Goal: Task Accomplishment & Management: Use online tool/utility

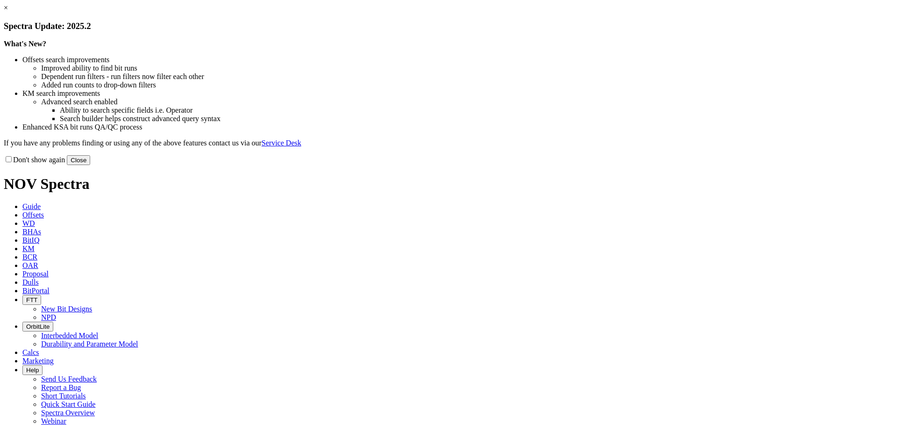
click at [8, 12] on link "×" at bounding box center [6, 8] width 4 height 8
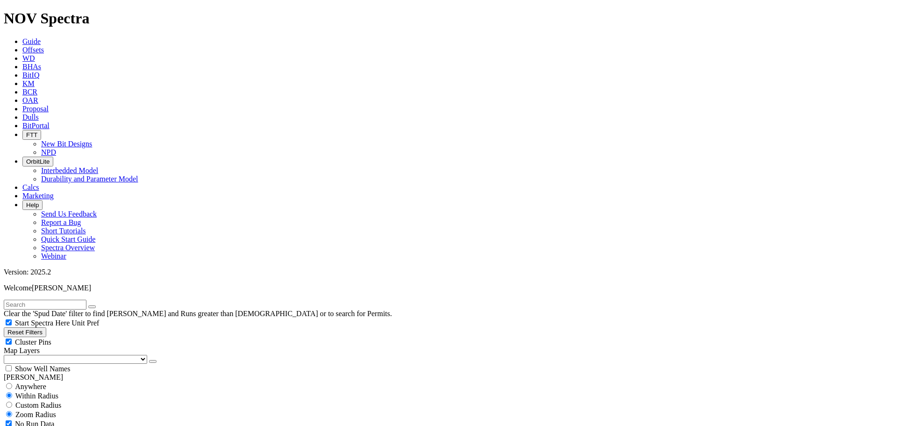
click at [39, 183] on span "Calcs" at bounding box center [30, 187] width 17 height 8
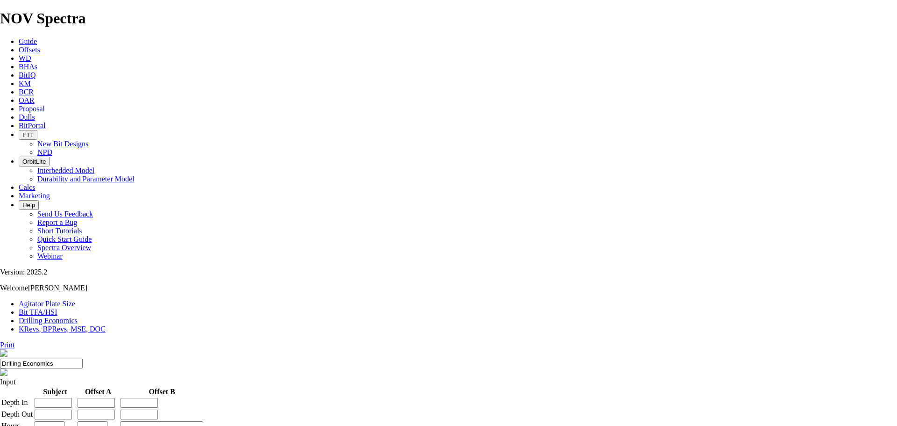
click at [57, 308] on link "Bit TFA/HSI" at bounding box center [38, 312] width 39 height 8
click at [83, 394] on input "Hole Size" at bounding box center [41, 399] width 83 height 10
type input "17.5"
click at [83, 422] on input "Flow Rate" at bounding box center [41, 427] width 83 height 10
type input "1000"
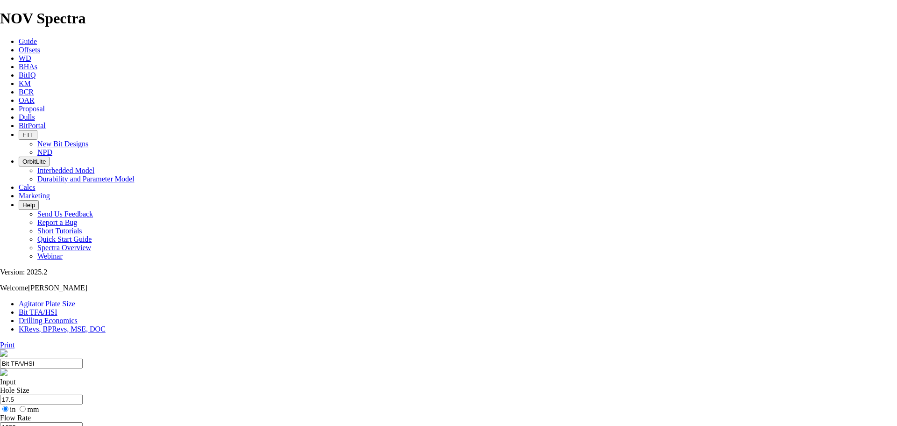
type input "9"
drag, startPoint x: 362, startPoint y: 245, endPoint x: 391, endPoint y: 246, distance: 29.0
type input "10"
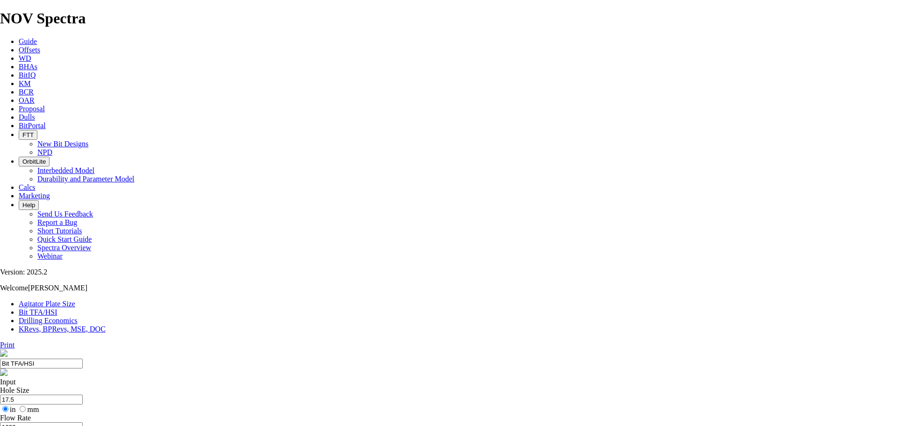
select select "number:12"
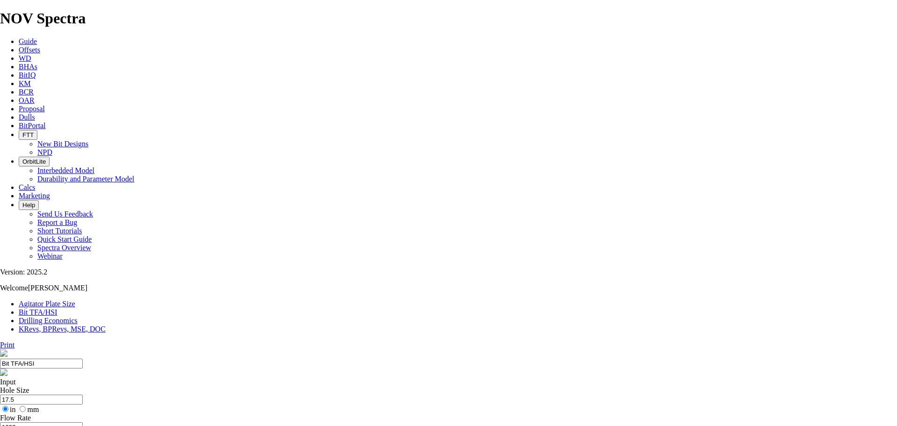
select select "number:12"
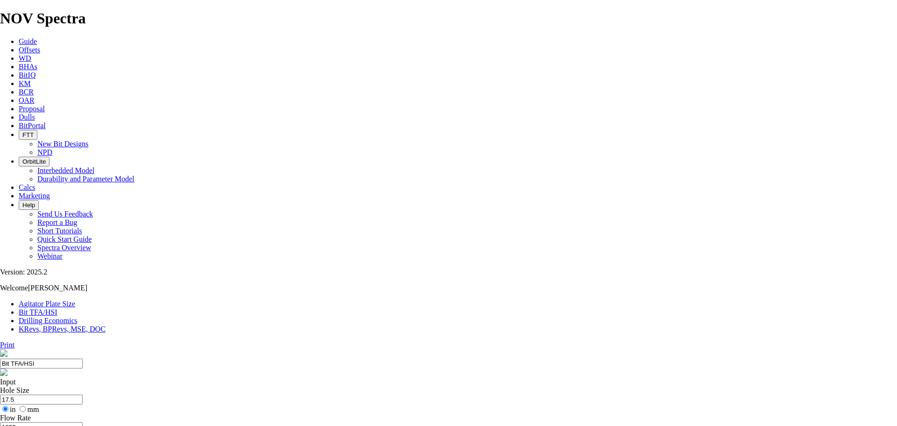
select select "number:12"
